Goal: Information Seeking & Learning: Learn about a topic

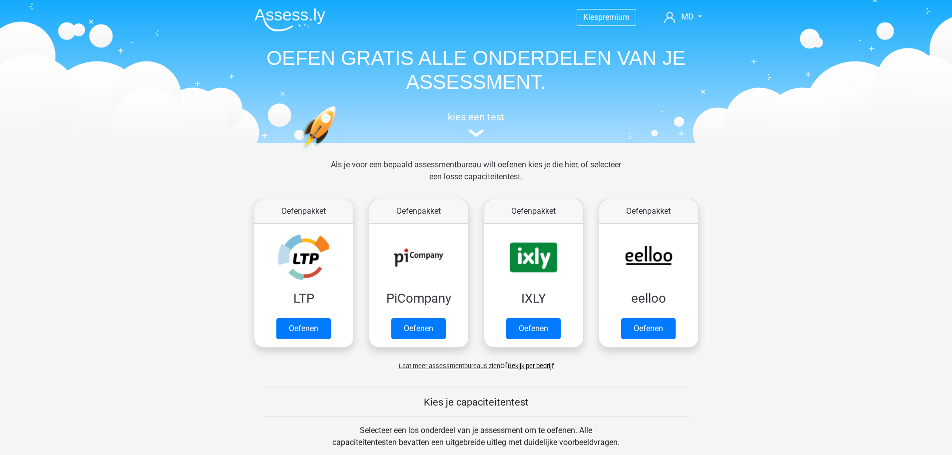
scroll to position [50, 0]
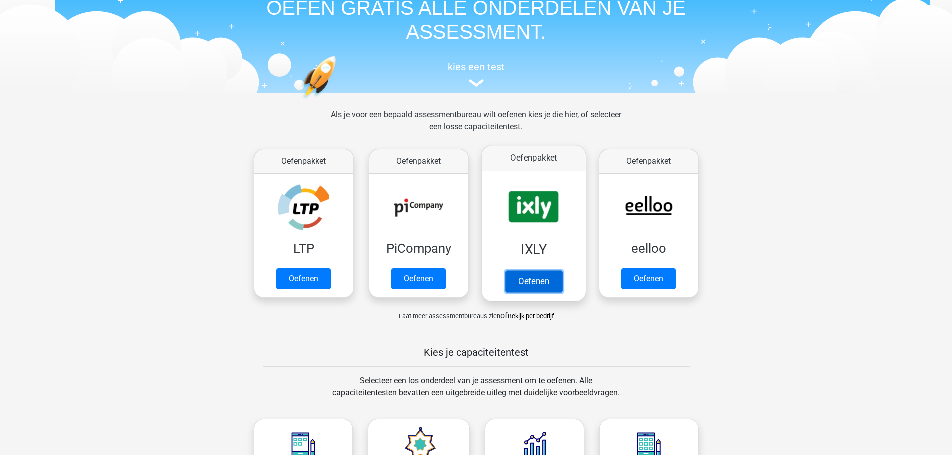
click at [545, 274] on link "Oefenen" at bounding box center [533, 281] width 57 height 22
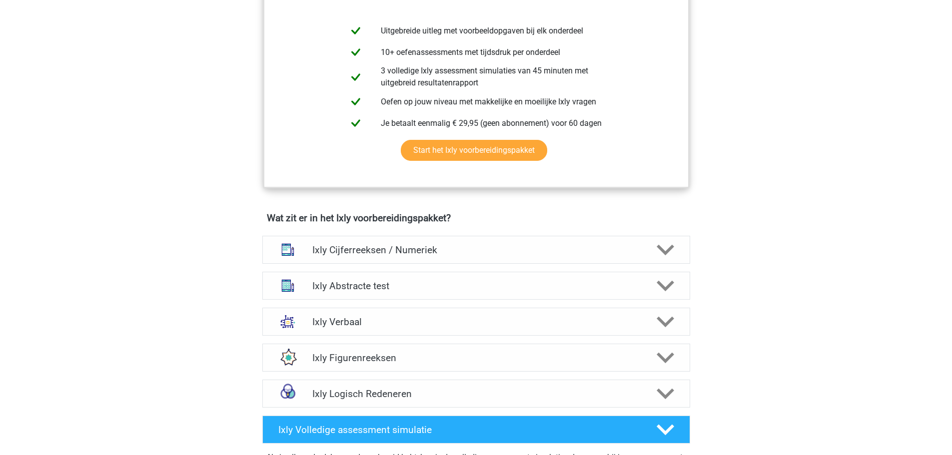
scroll to position [500, 0]
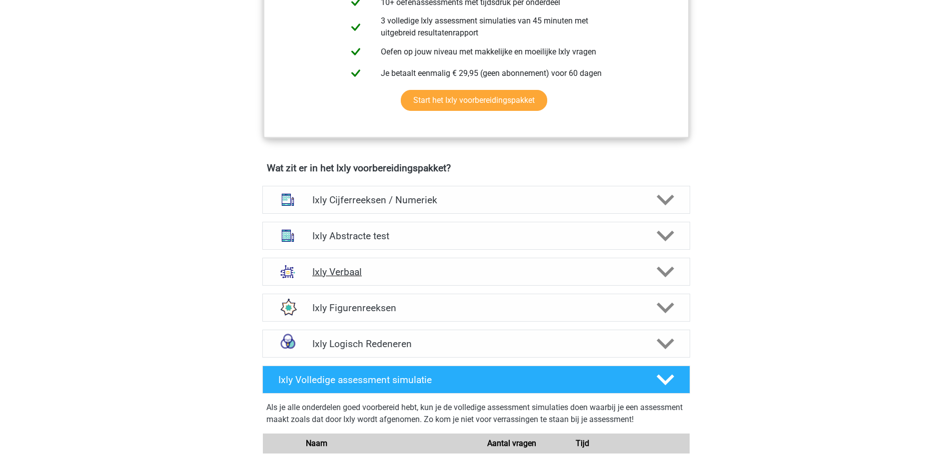
click at [404, 274] on h4 "Ixly Verbaal" at bounding box center [475, 271] width 327 height 11
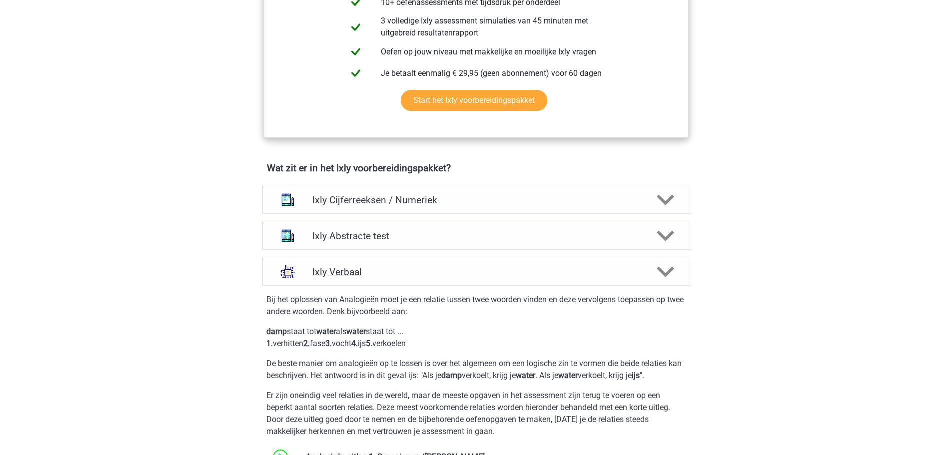
click at [404, 273] on h4 "Ixly Verbaal" at bounding box center [475, 271] width 327 height 11
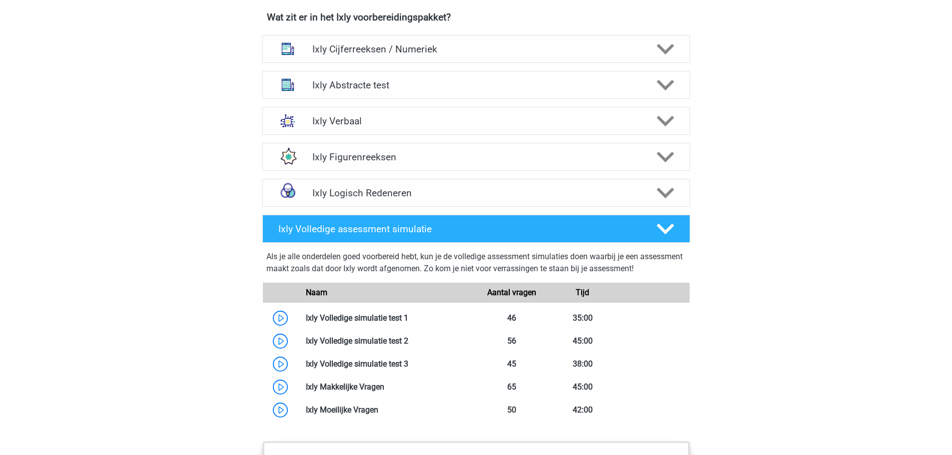
scroll to position [650, 0]
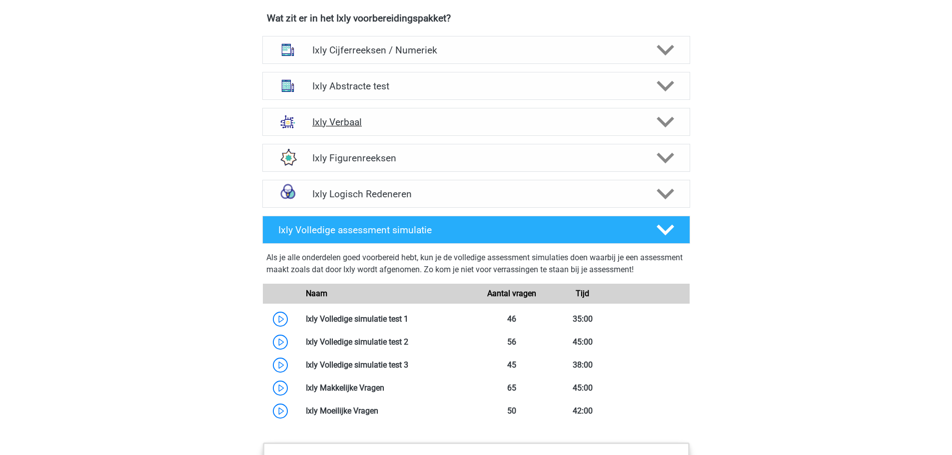
click at [366, 118] on h4 "Ixly Verbaal" at bounding box center [475, 121] width 327 height 11
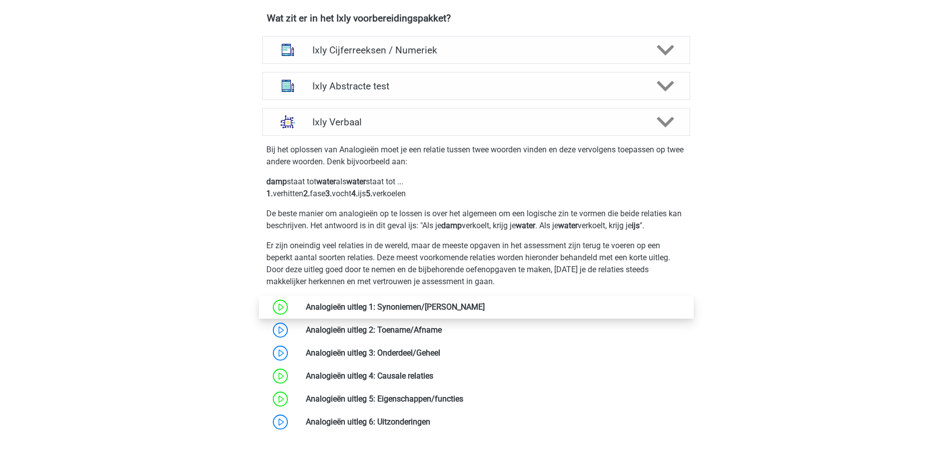
click at [485, 310] on link at bounding box center [485, 306] width 0 height 9
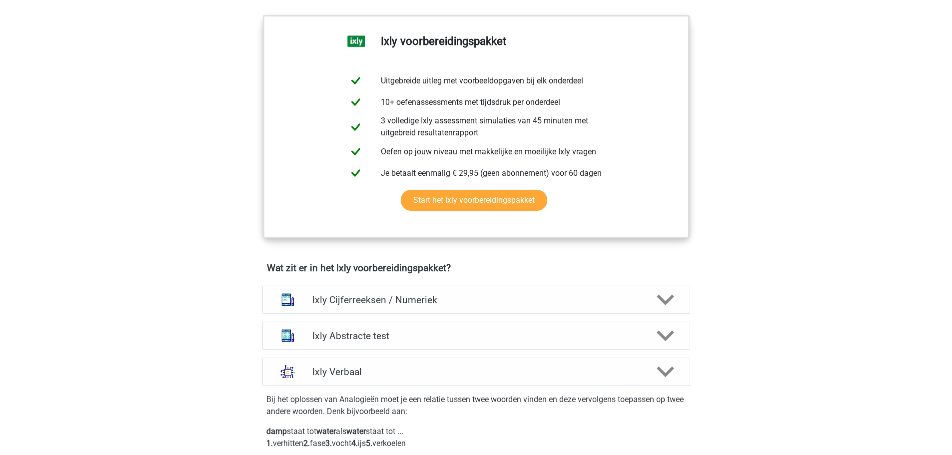
scroll to position [200, 0]
